Goal: Task Accomplishment & Management: Use online tool/utility

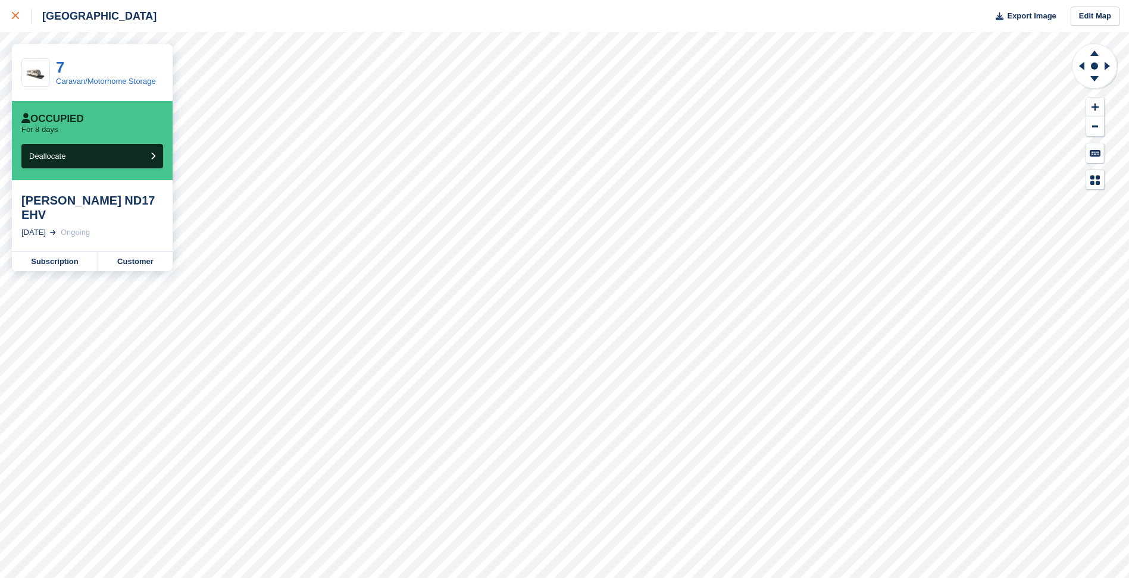
click at [8, 10] on link at bounding box center [16, 16] width 32 height 32
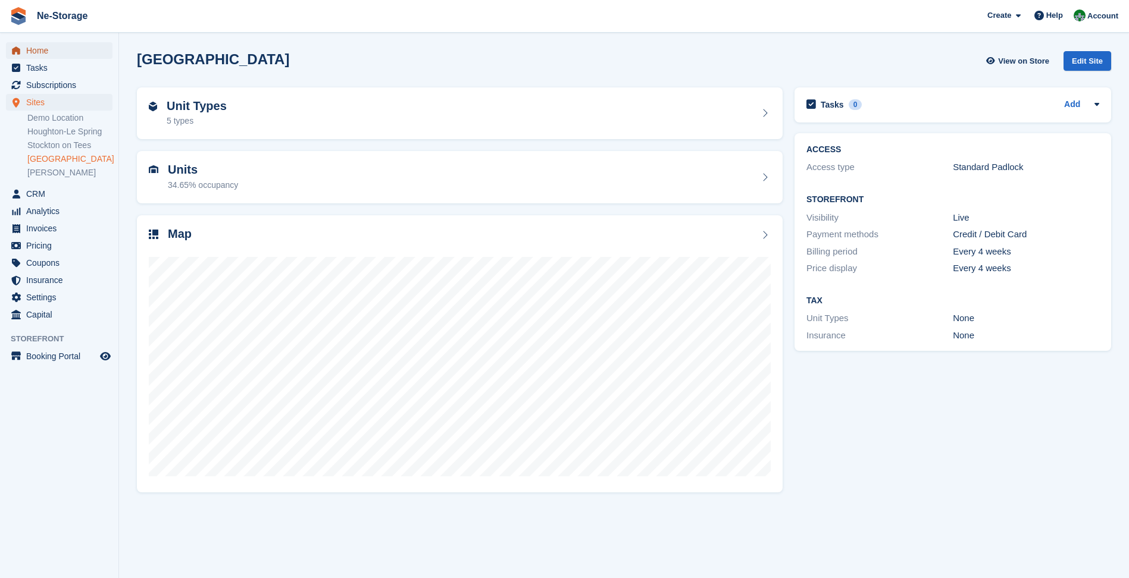
click at [43, 54] on span "Home" at bounding box center [61, 50] width 71 height 17
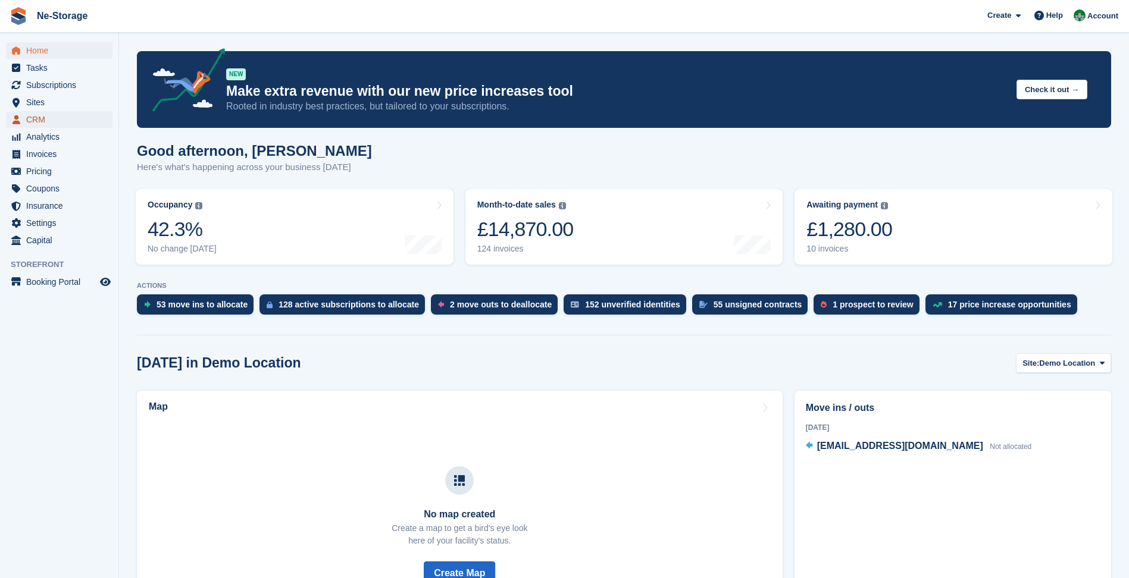
click at [44, 120] on span "CRM" at bounding box center [61, 119] width 71 height 17
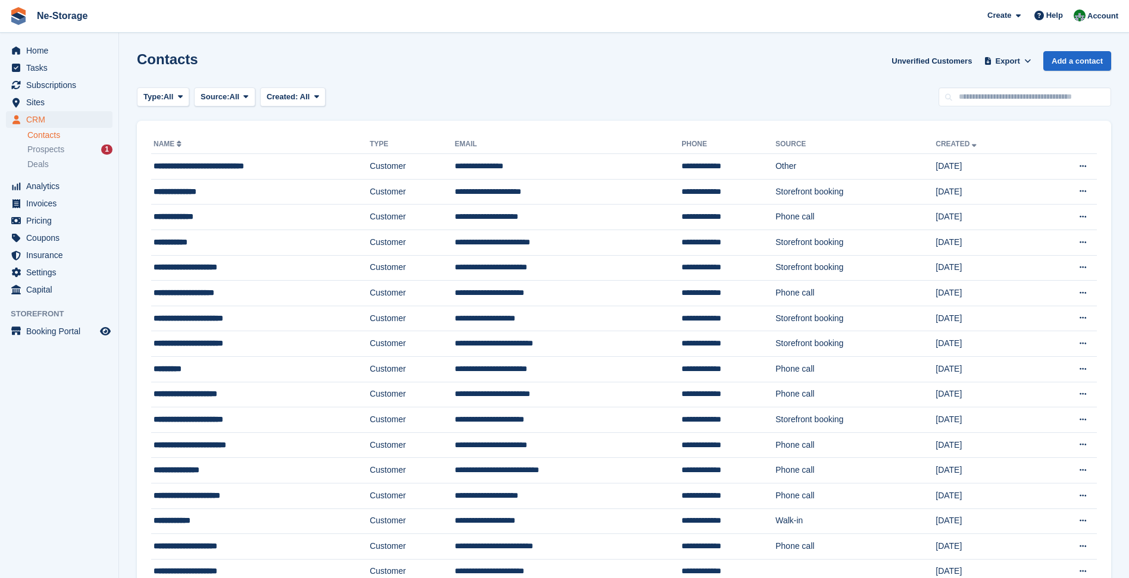
click at [1053, 82] on div "Contacts Unverified Customers Export Export Contacts Export a CSV of all Contac…" at bounding box center [624, 68] width 974 height 34
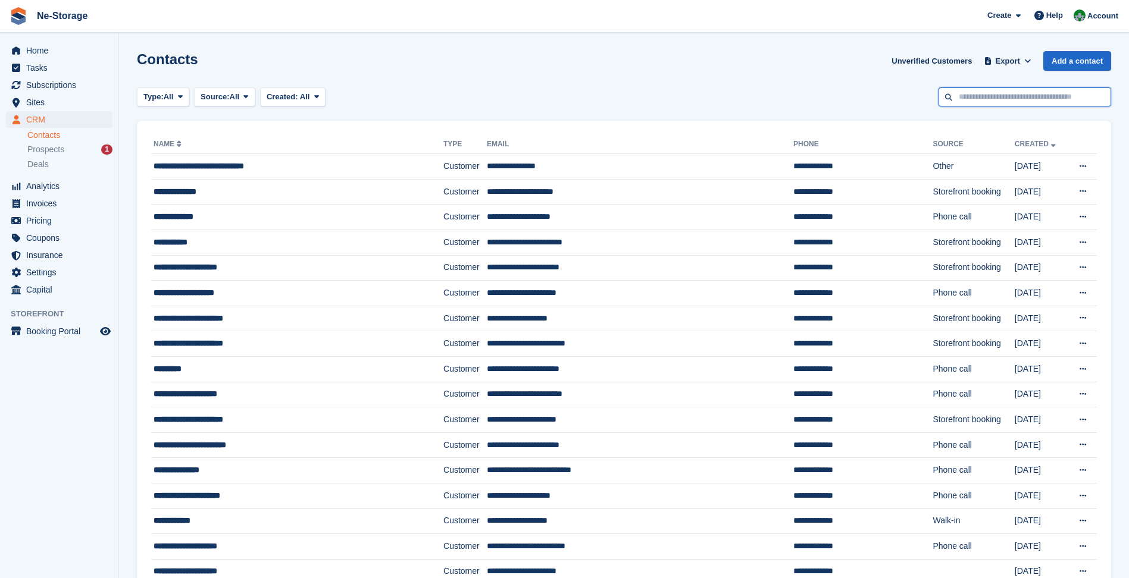
click at [1046, 96] on input "text" at bounding box center [1024, 97] width 173 height 20
type input "****"
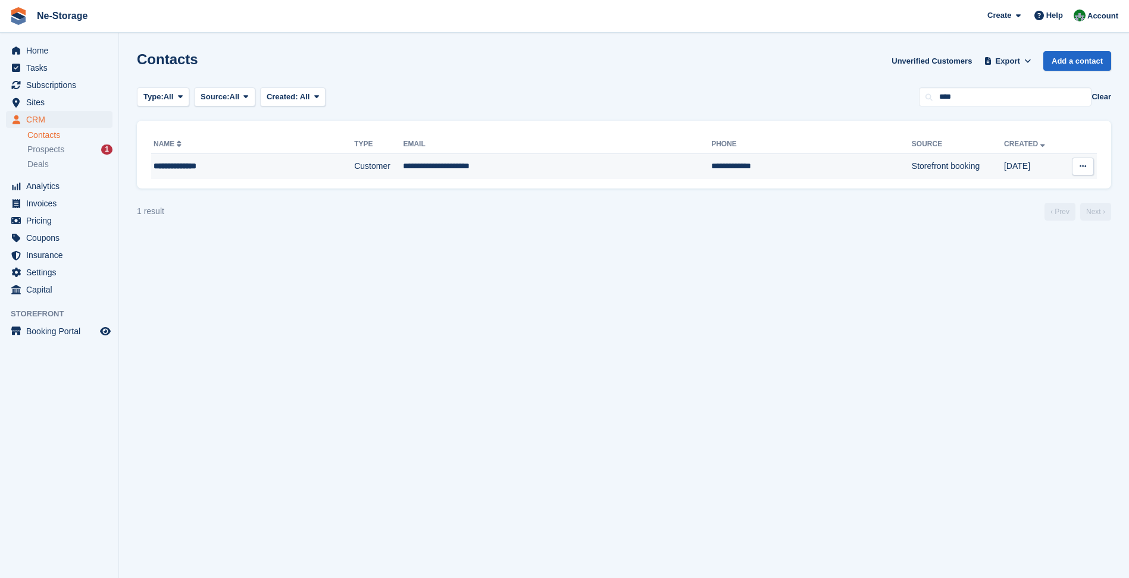
click at [912, 173] on td "Storefront booking" at bounding box center [958, 166] width 92 height 25
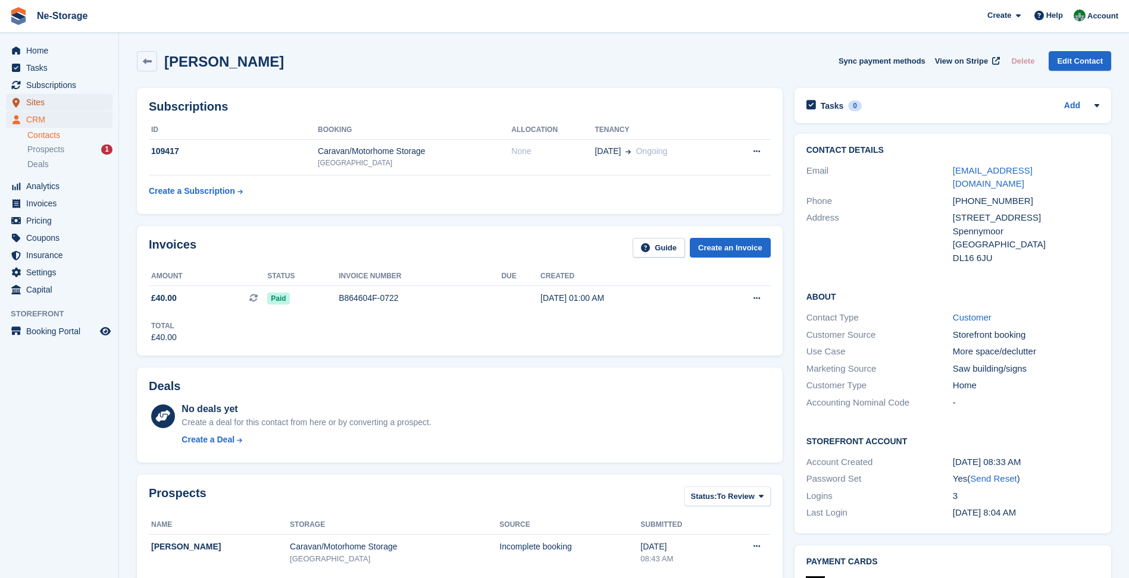
click at [56, 101] on span "Sites" at bounding box center [61, 102] width 71 height 17
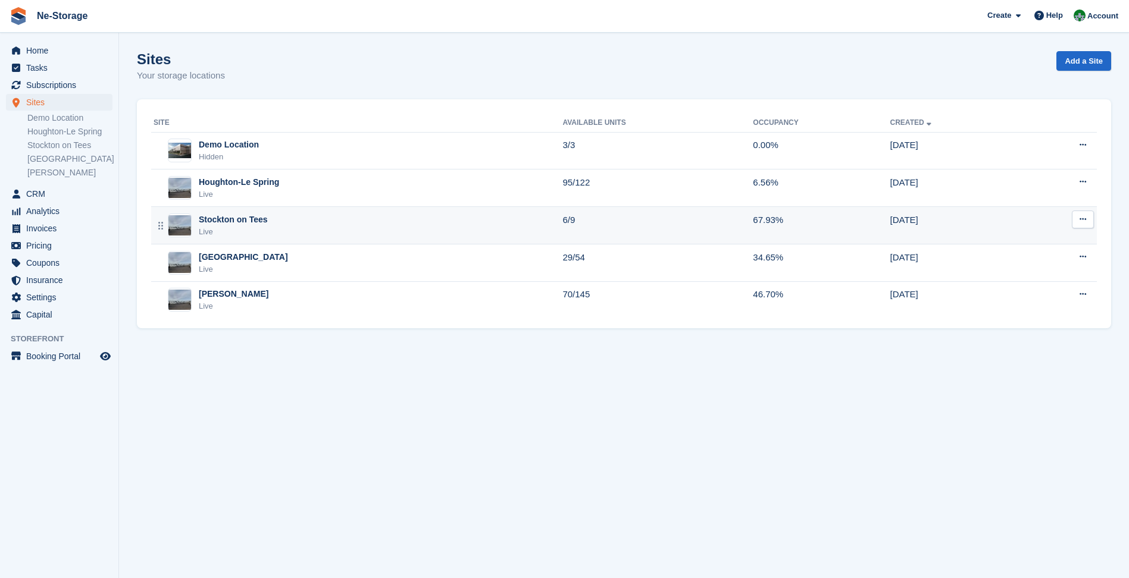
click at [306, 226] on div "Stockton on Tees Live" at bounding box center [358, 226] width 409 height 24
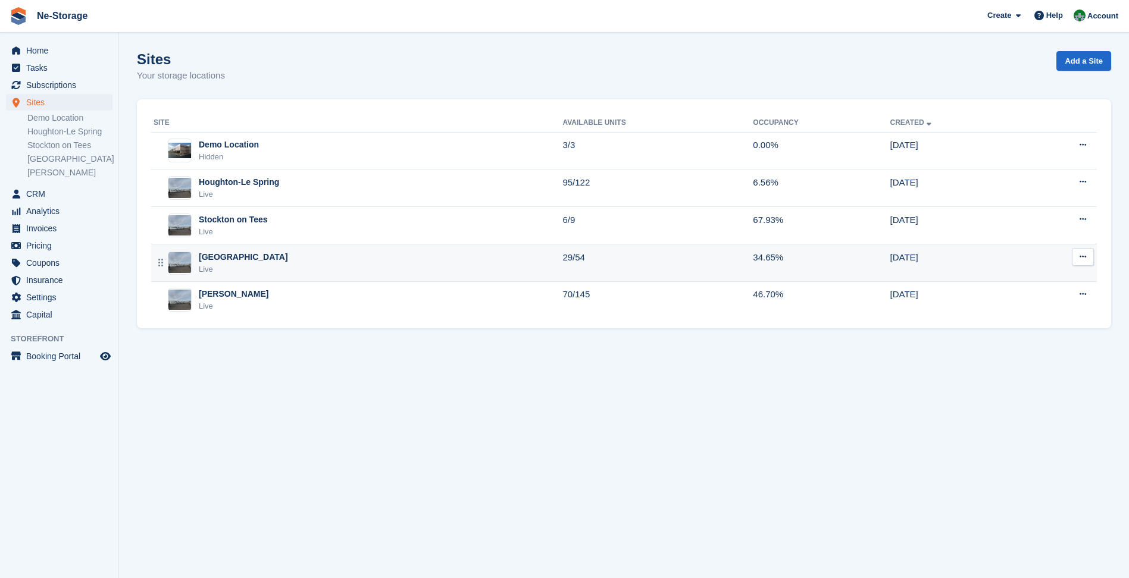
click at [265, 268] on div "Durham Live" at bounding box center [358, 263] width 409 height 24
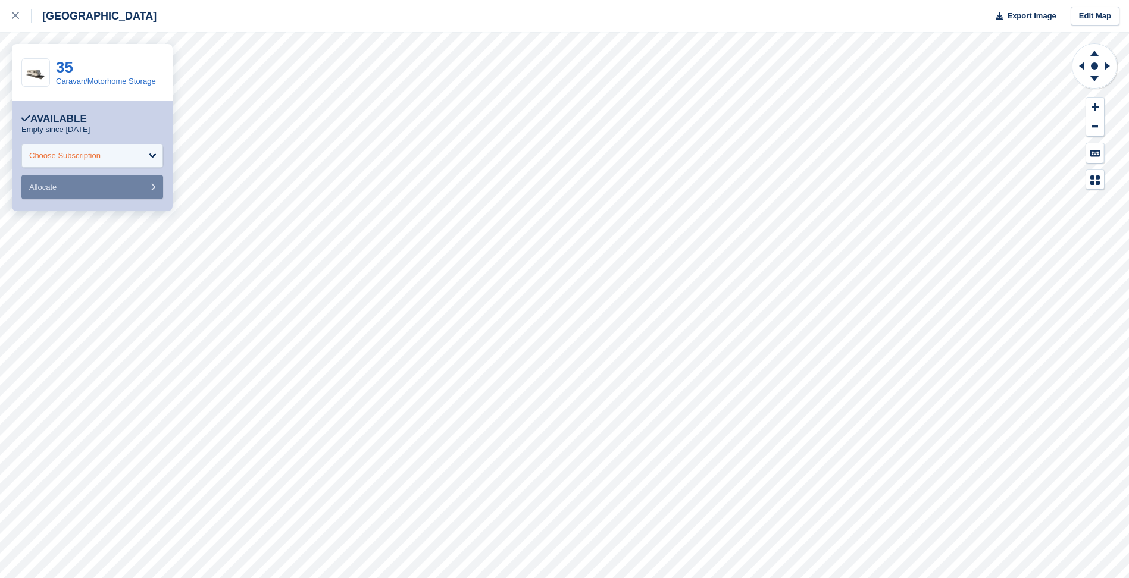
click at [130, 162] on div "Choose Subscription" at bounding box center [92, 156] width 142 height 24
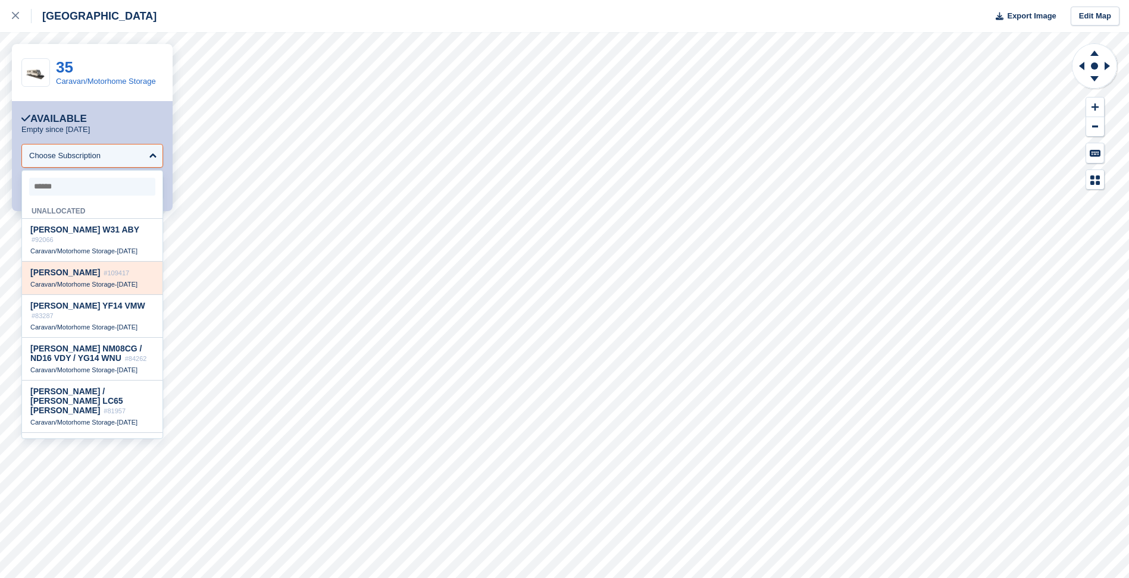
click at [125, 268] on div "[PERSON_NAME] #109417" at bounding box center [92, 273] width 124 height 10
select select "******"
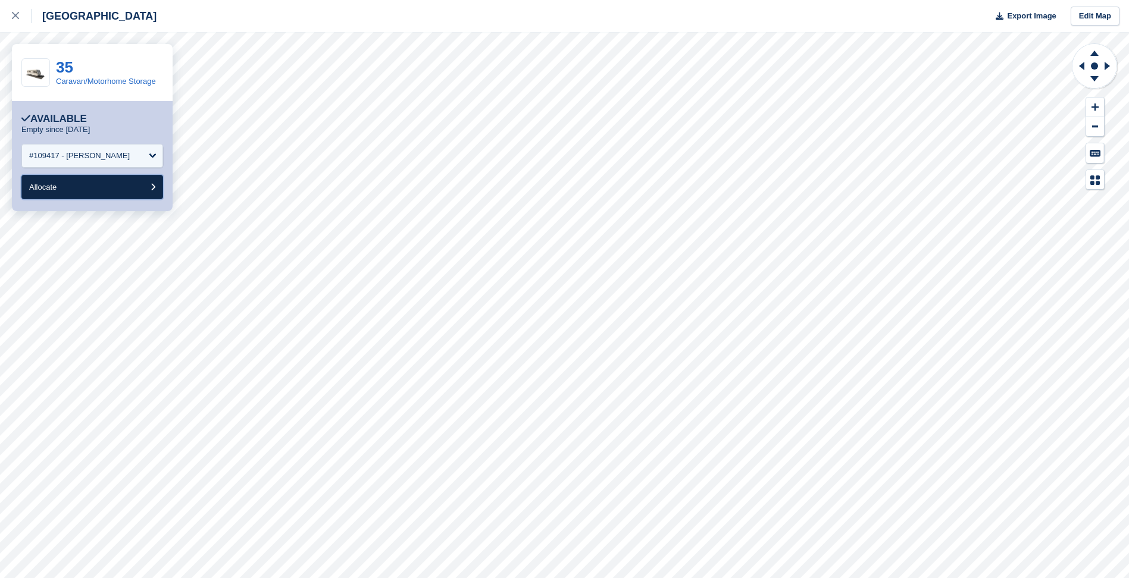
click at [126, 197] on button "Allocate" at bounding box center [92, 187] width 142 height 24
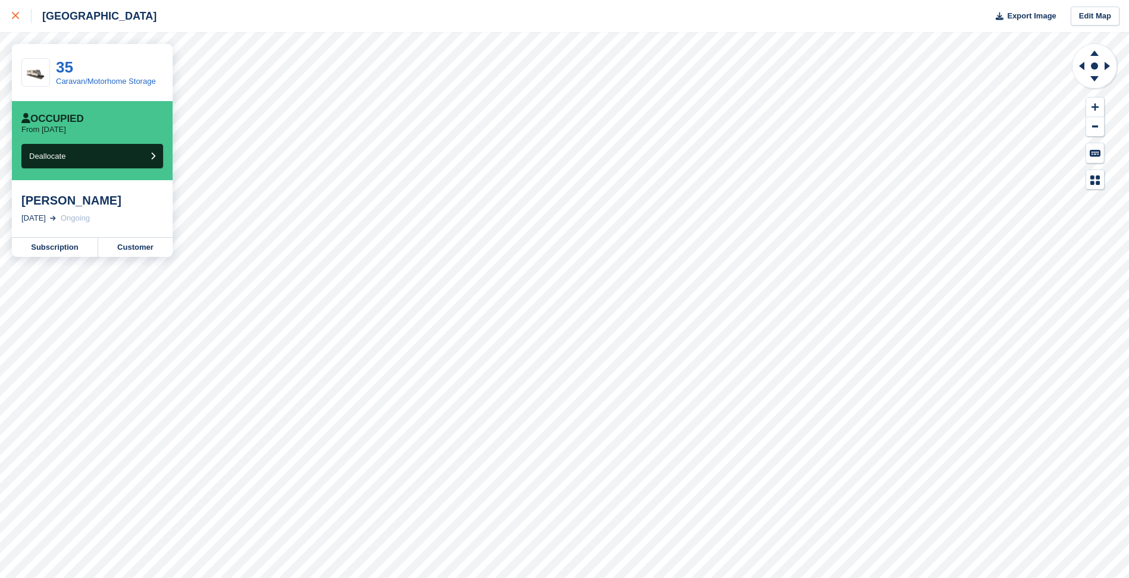
click at [14, 18] on icon at bounding box center [15, 15] width 7 height 7
